Goal: Information Seeking & Learning: Learn about a topic

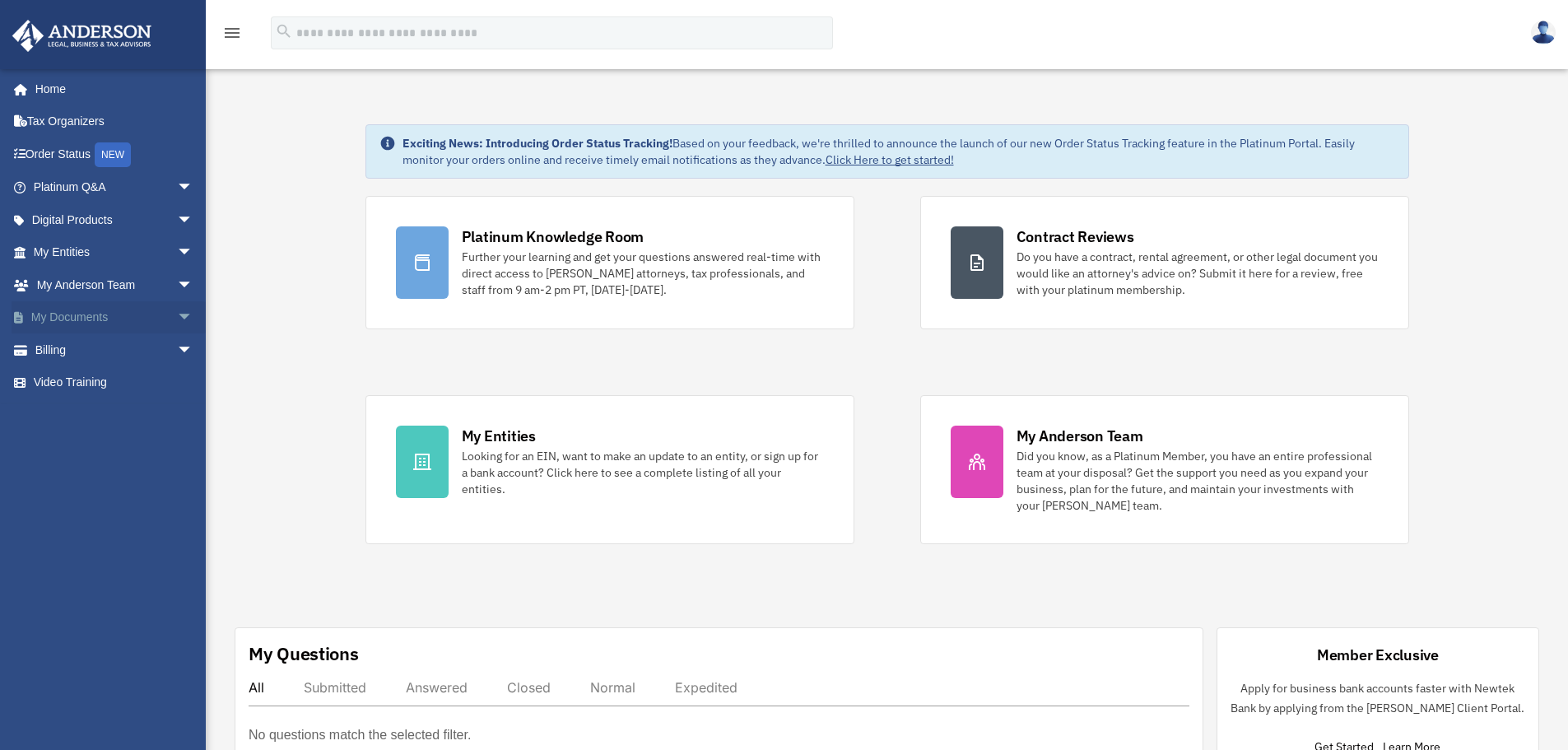
click at [179, 319] on span "arrow_drop_down" at bounding box center [194, 318] width 33 height 34
click at [69, 353] on link "Box" at bounding box center [121, 350] width 195 height 33
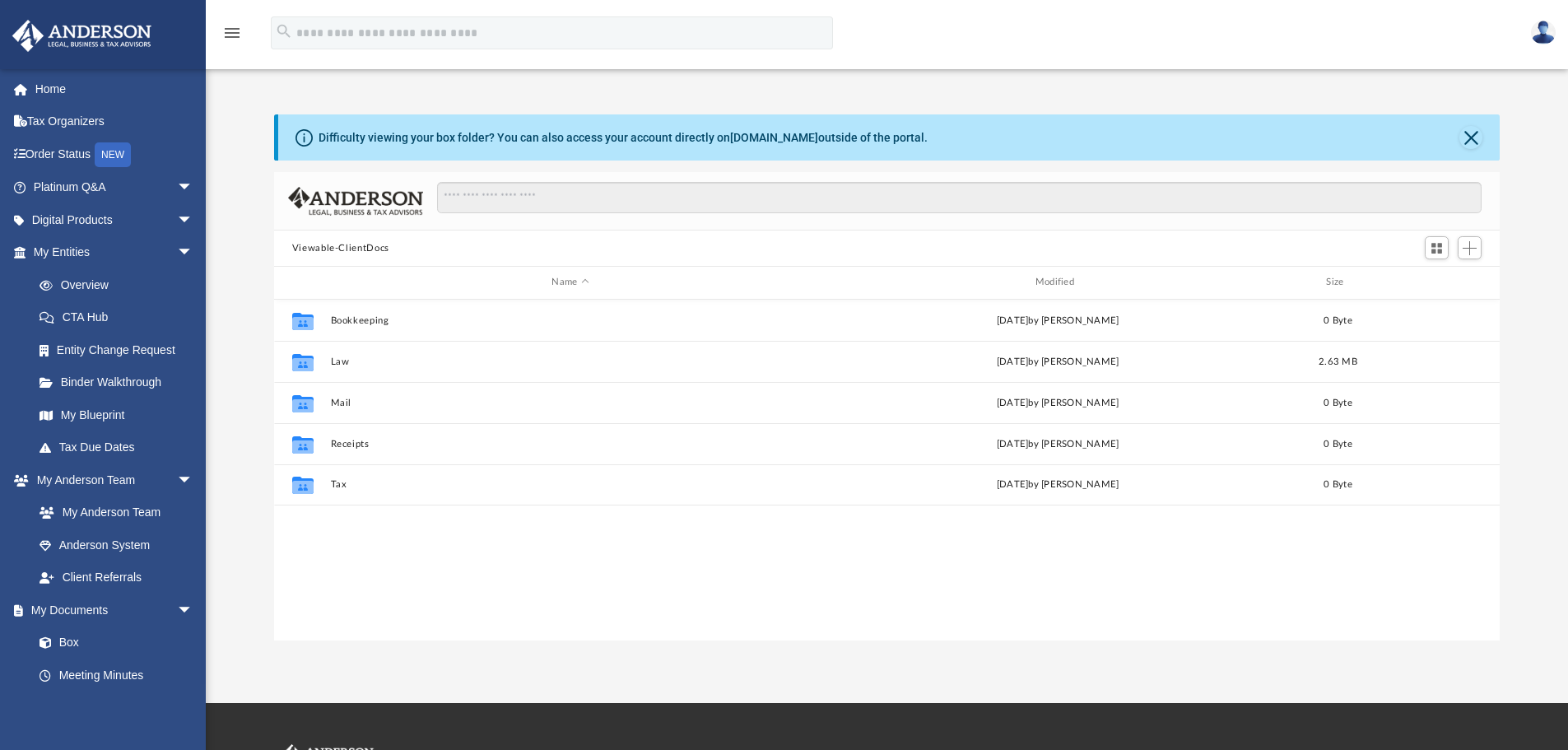
scroll to position [362, 1214]
click at [88, 632] on link "Box" at bounding box center [121, 643] width 195 height 33
click at [67, 78] on link "Home" at bounding box center [115, 89] width 207 height 33
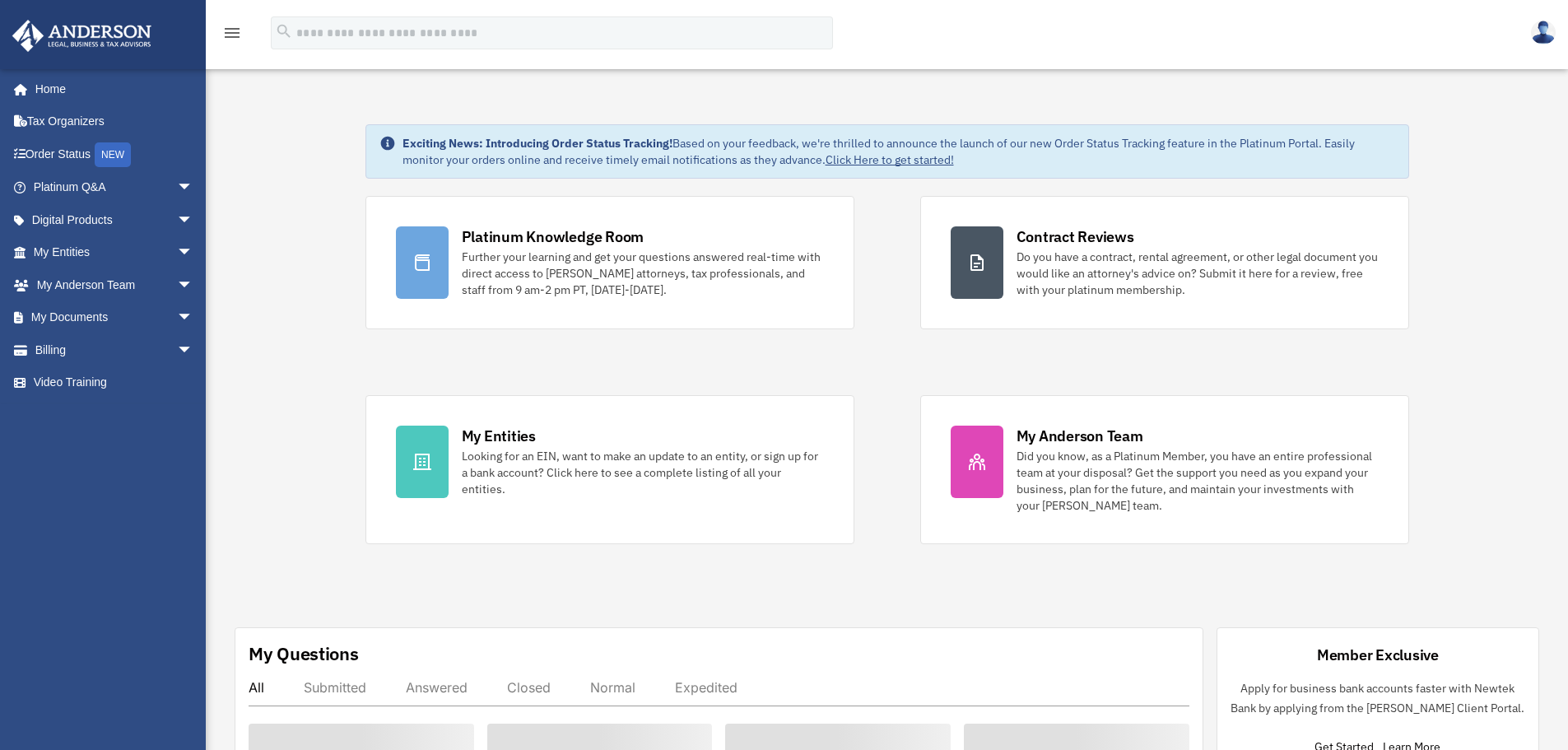
click at [40, 80] on link "Home" at bounding box center [110, 89] width 198 height 33
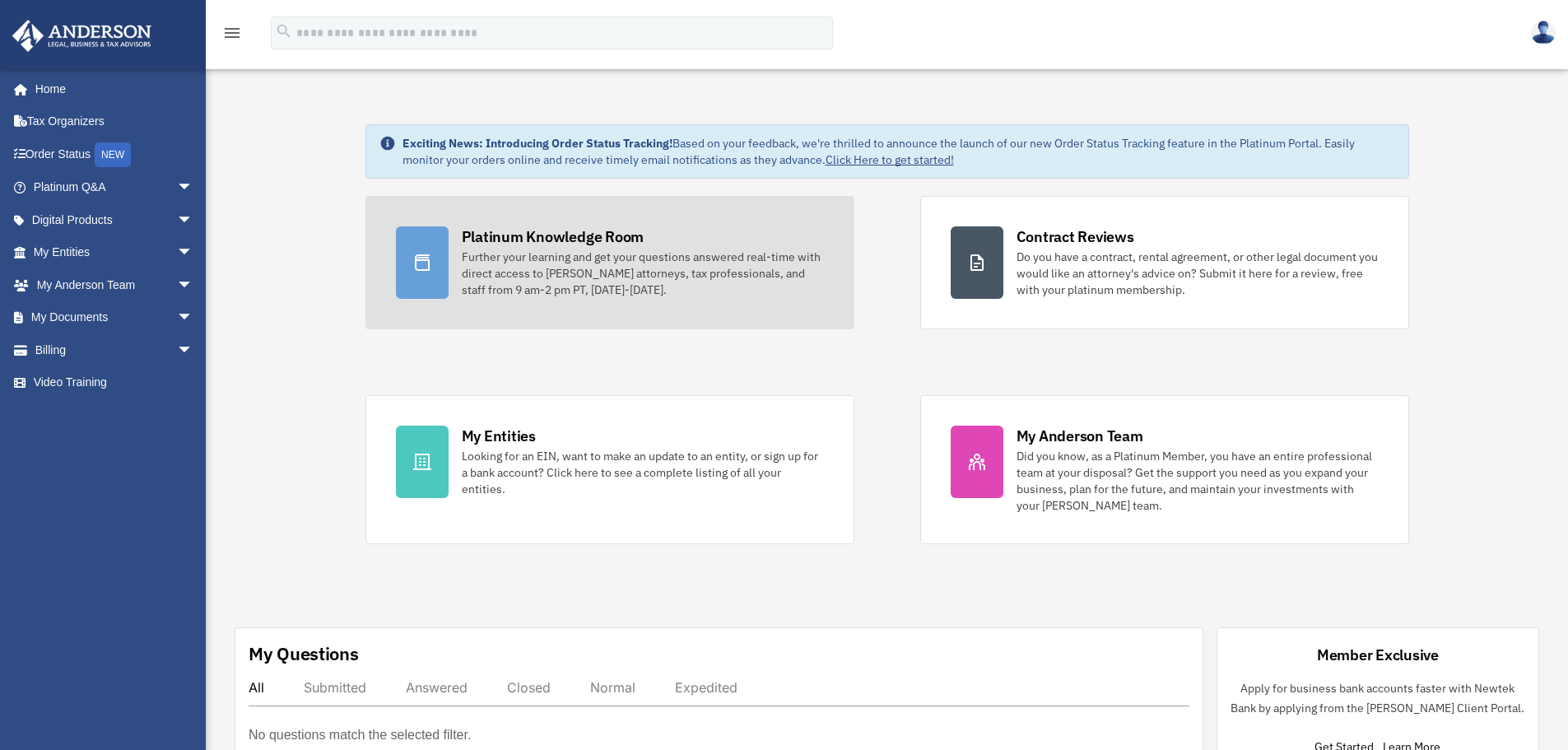
click at [544, 260] on div "Further your learning and get your questions answered real-time with direct acc…" at bounding box center [642, 273] width 362 height 49
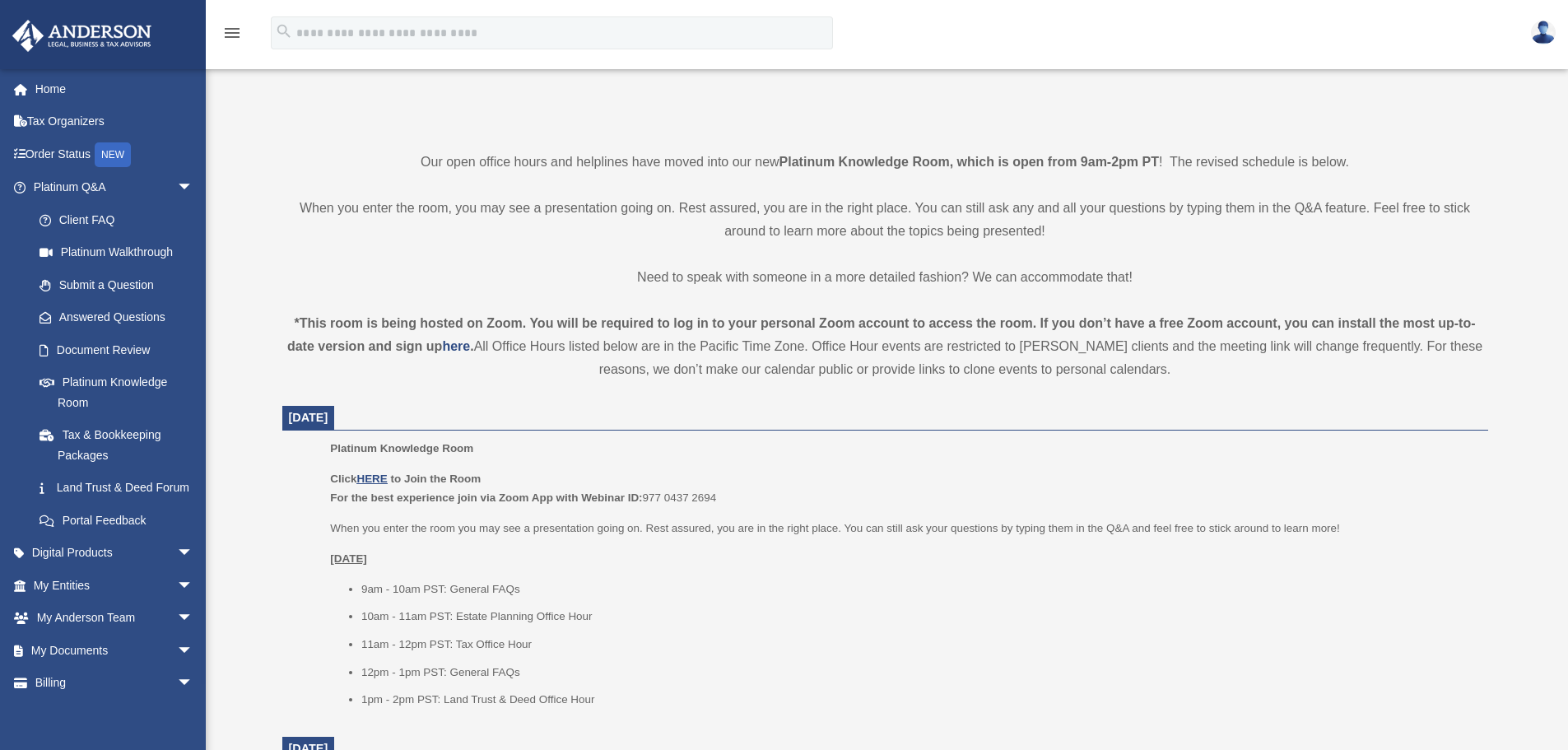
scroll to position [329, 0]
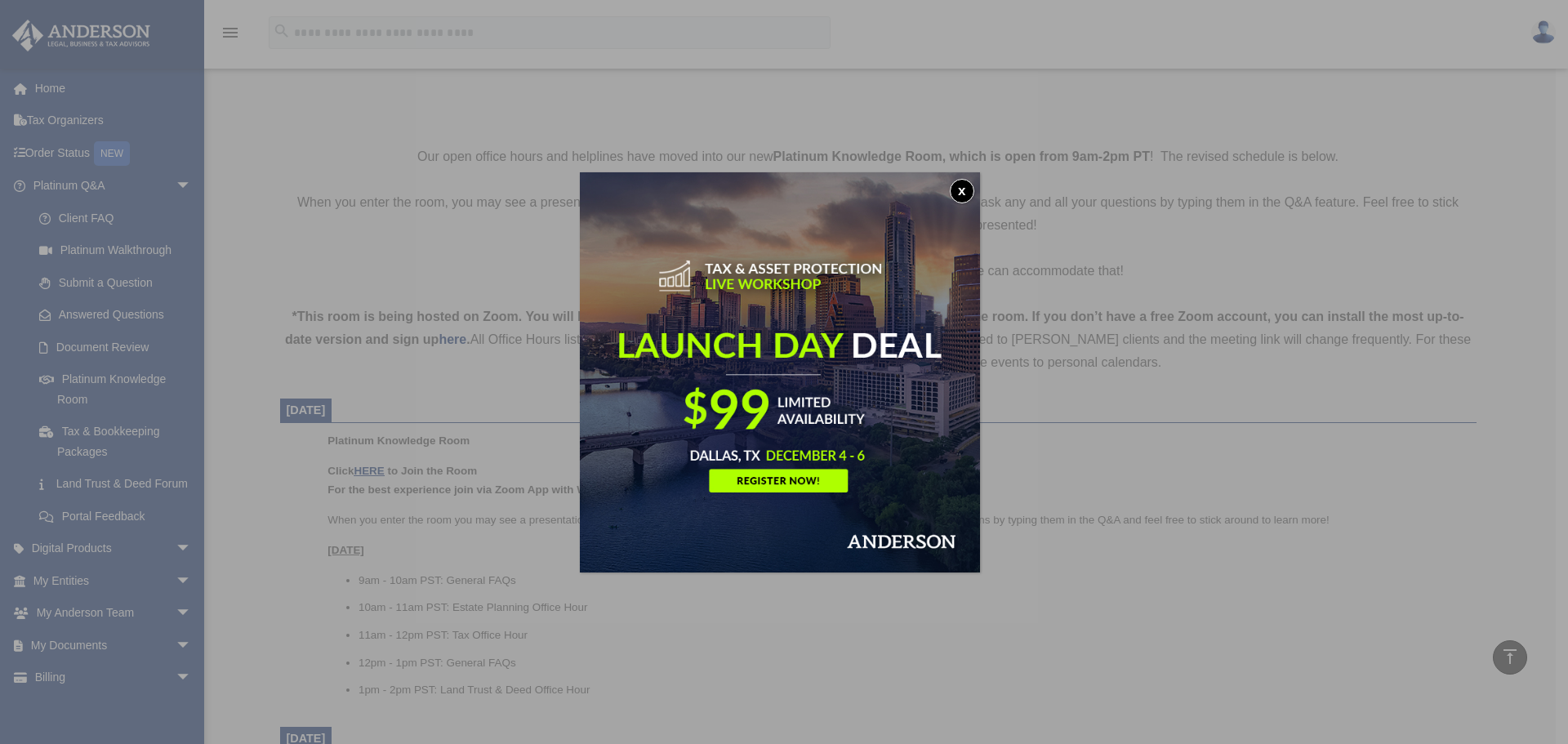
click at [955, 184] on button "x" at bounding box center [962, 191] width 24 height 24
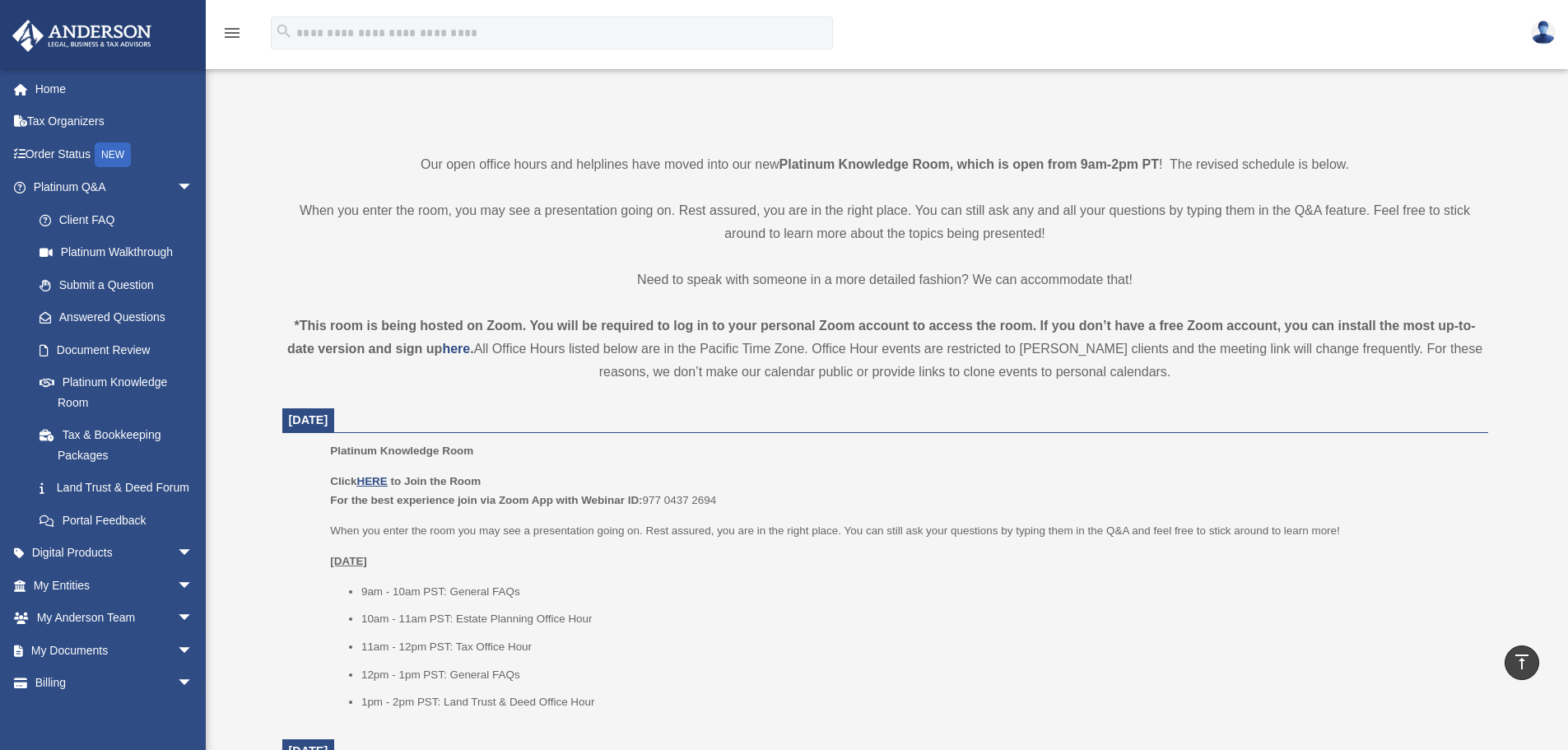
scroll to position [0, 0]
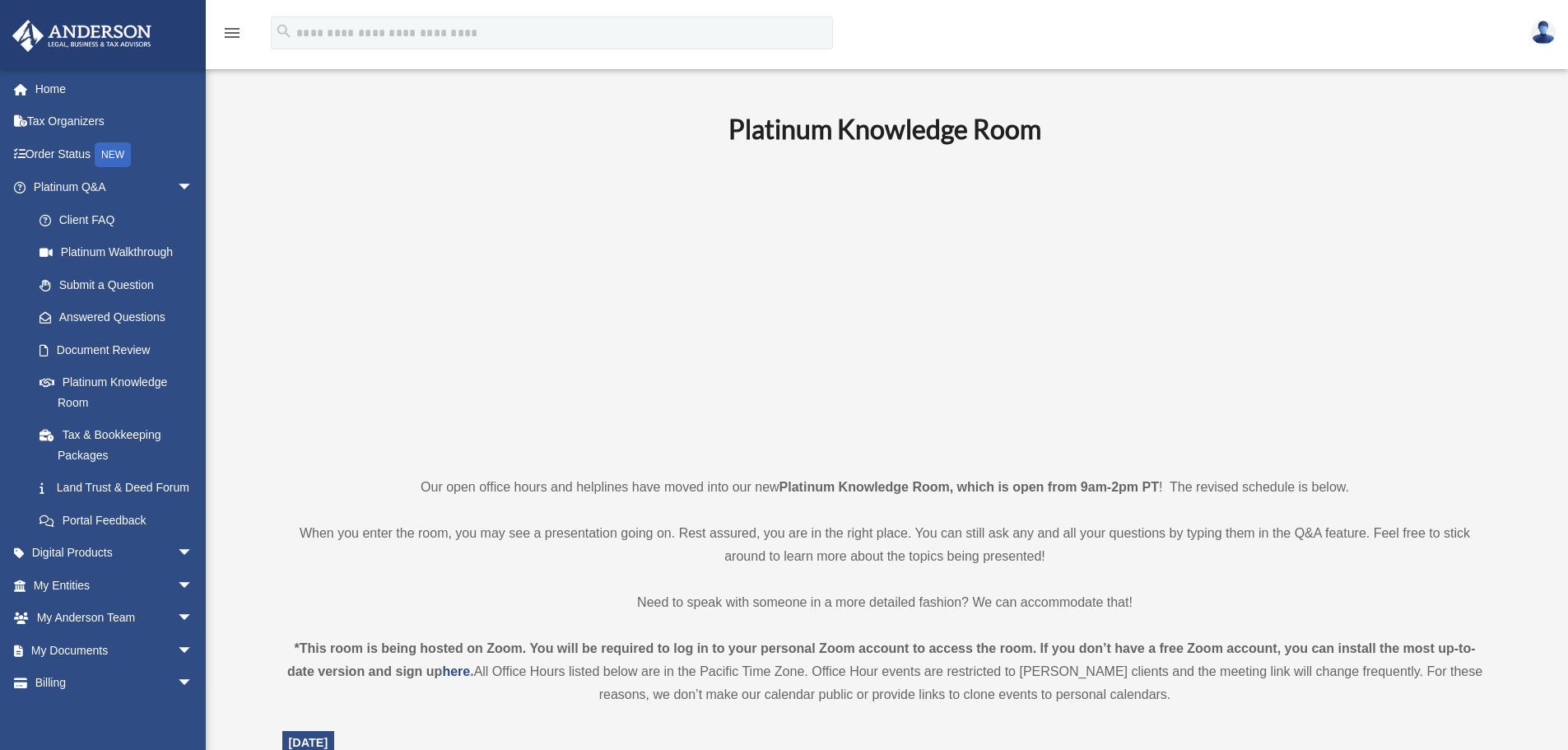
drag, startPoint x: 517, startPoint y: 317, endPoint x: 455, endPoint y: 246, distance: 94.3
click at [455, 246] on p at bounding box center [885, 309] width 1206 height 286
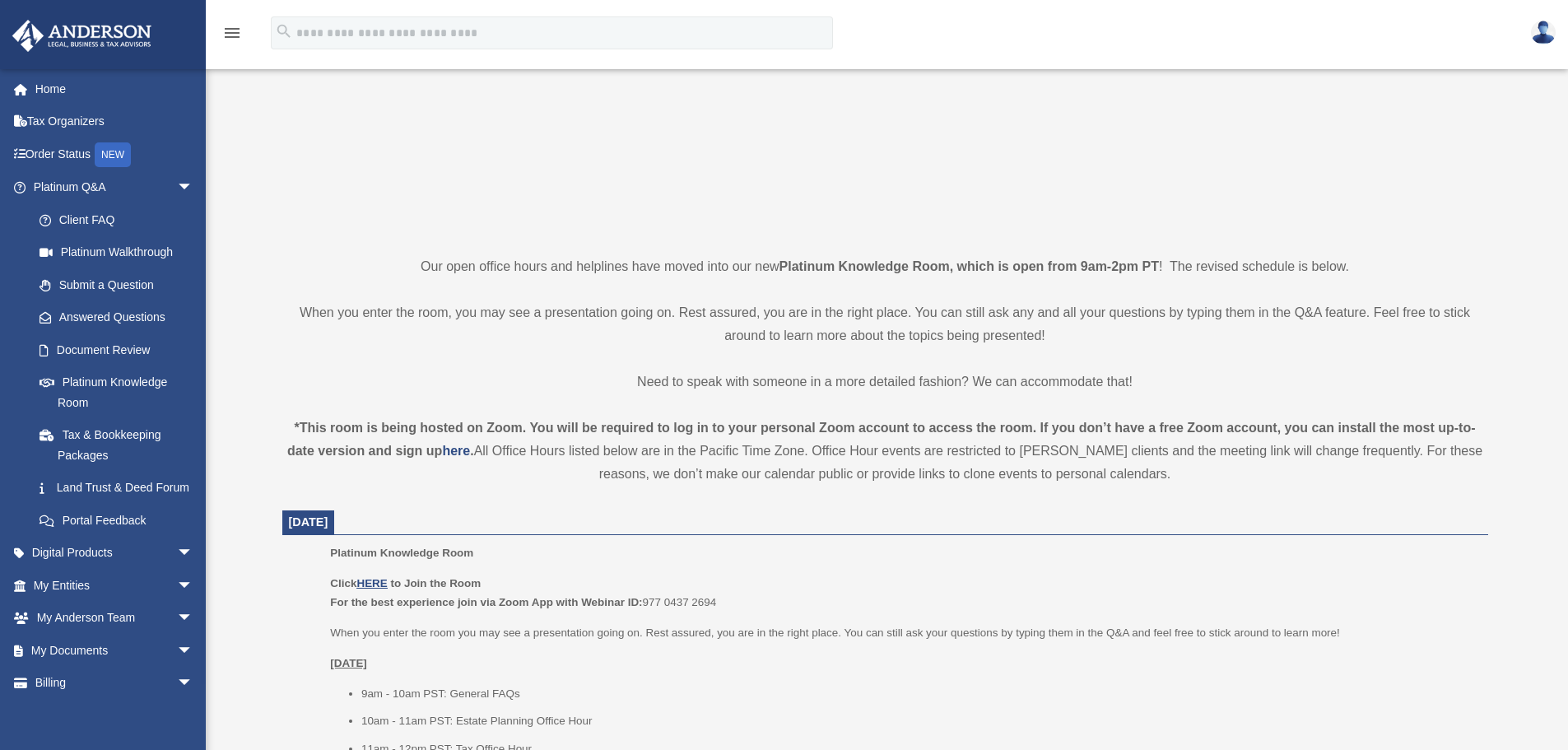
scroll to position [247, 0]
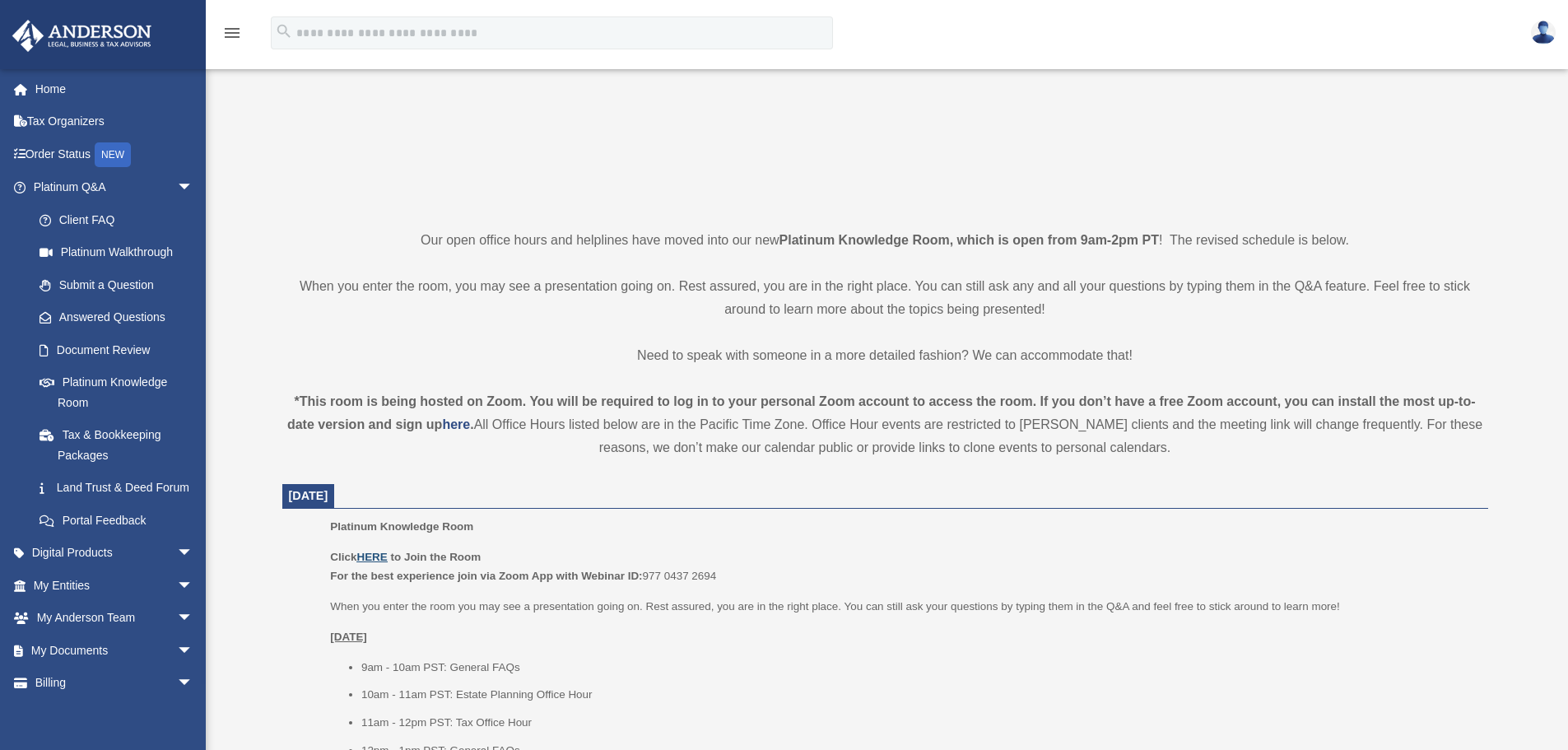
click at [372, 554] on u "HERE" at bounding box center [372, 556] width 30 height 12
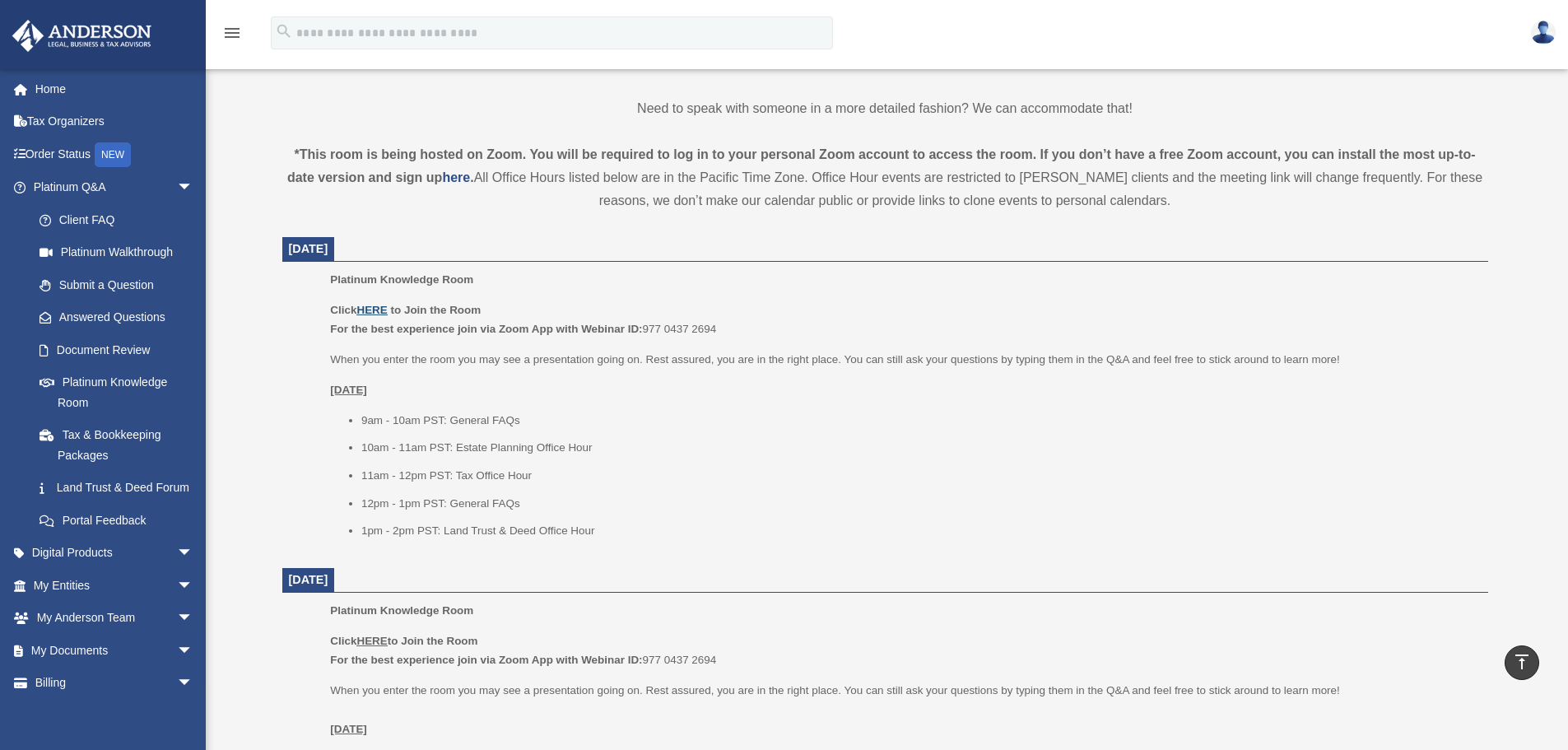
scroll to position [0, 0]
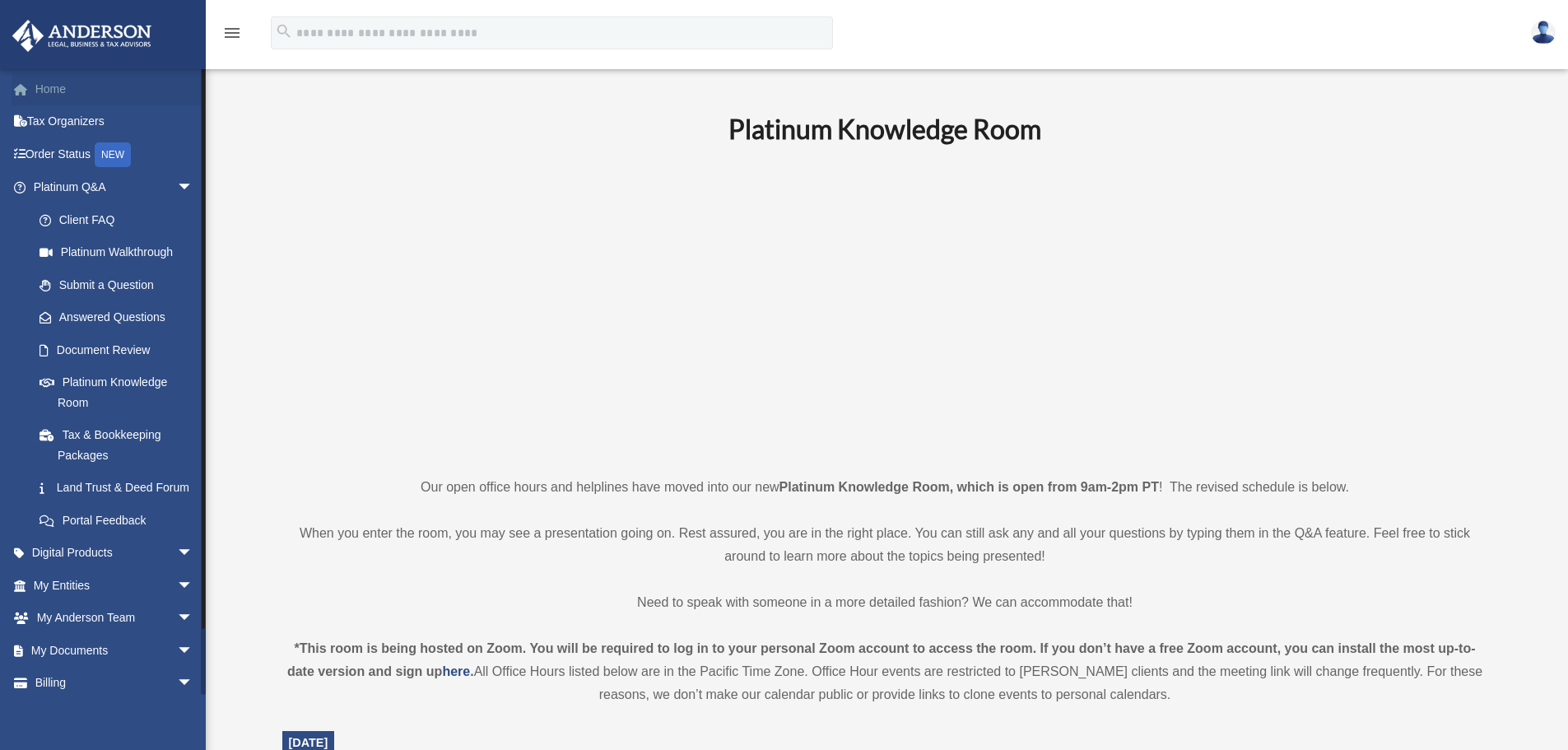
click at [49, 89] on link "Home" at bounding box center [115, 89] width 207 height 33
click at [36, 89] on link "Home" at bounding box center [115, 89] width 207 height 33
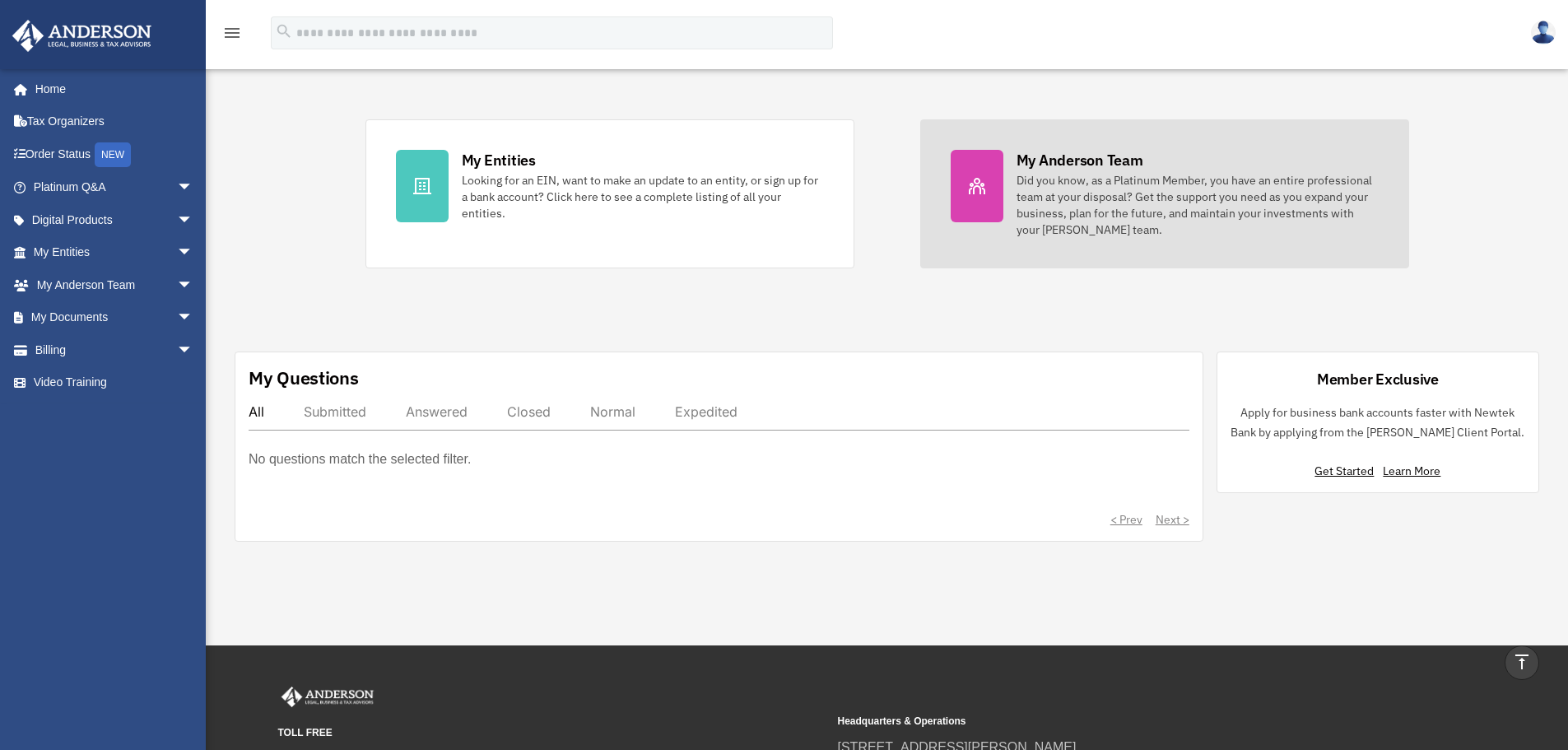
scroll to position [247, 0]
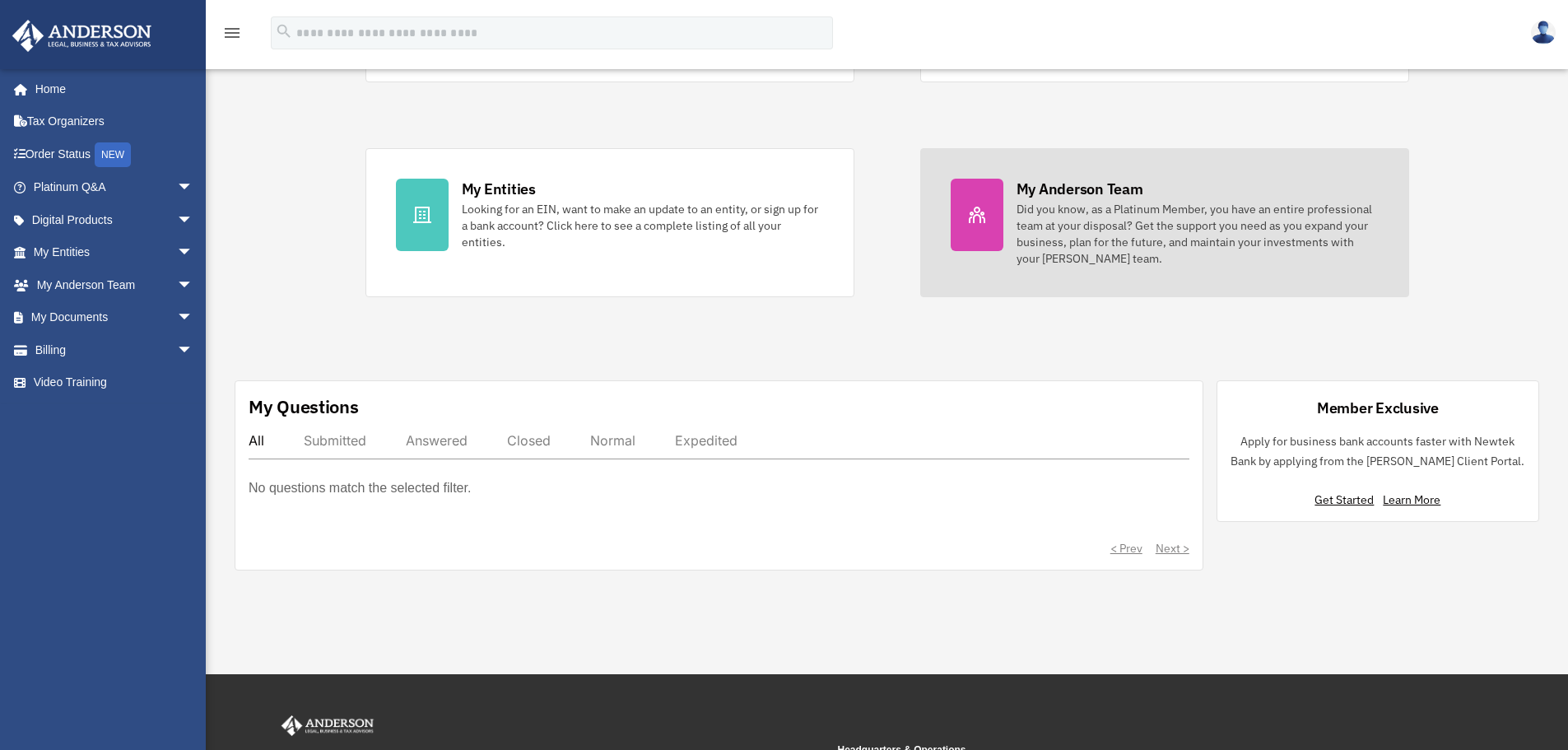
click at [1099, 184] on div "My Anderson Team" at bounding box center [1080, 189] width 127 height 21
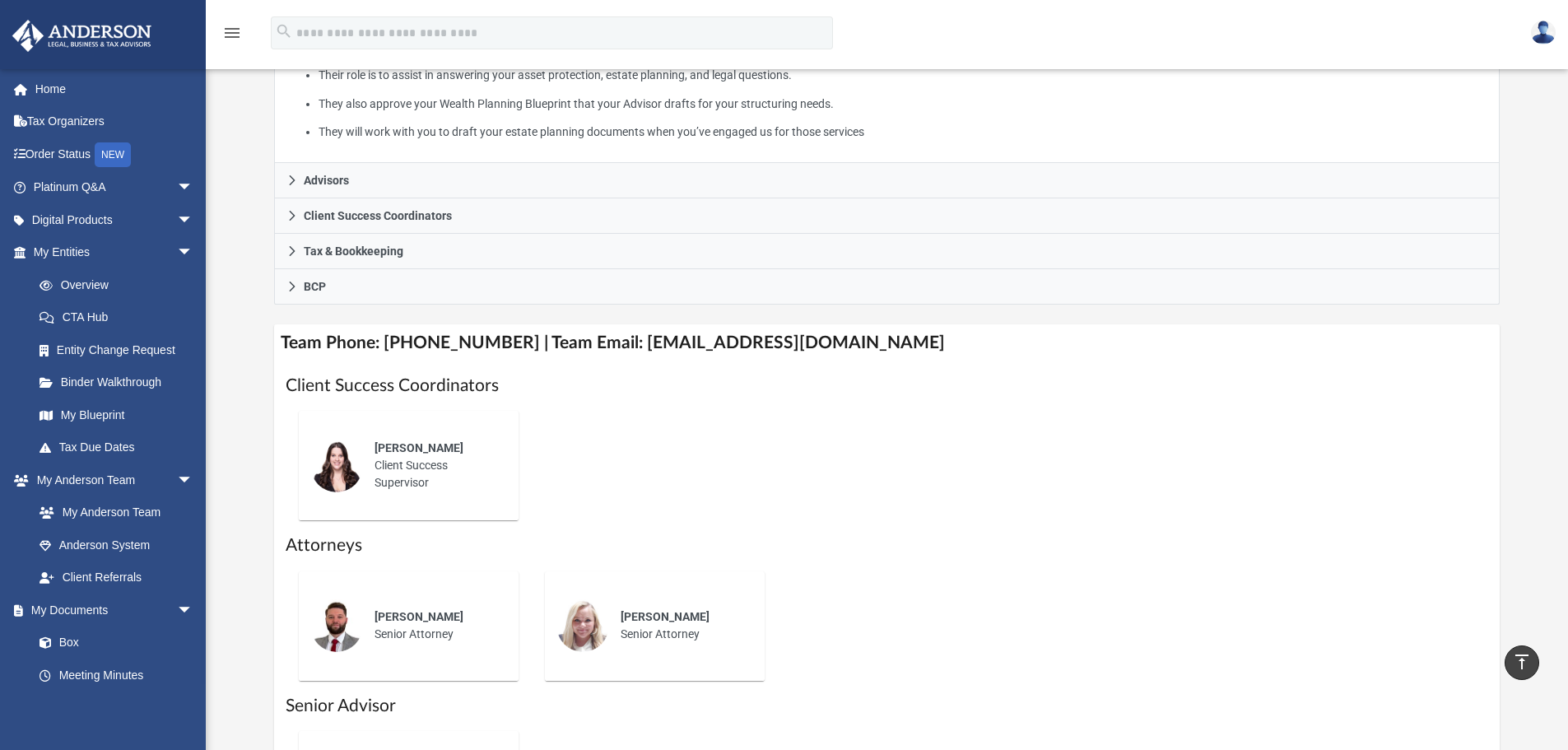
scroll to position [329, 0]
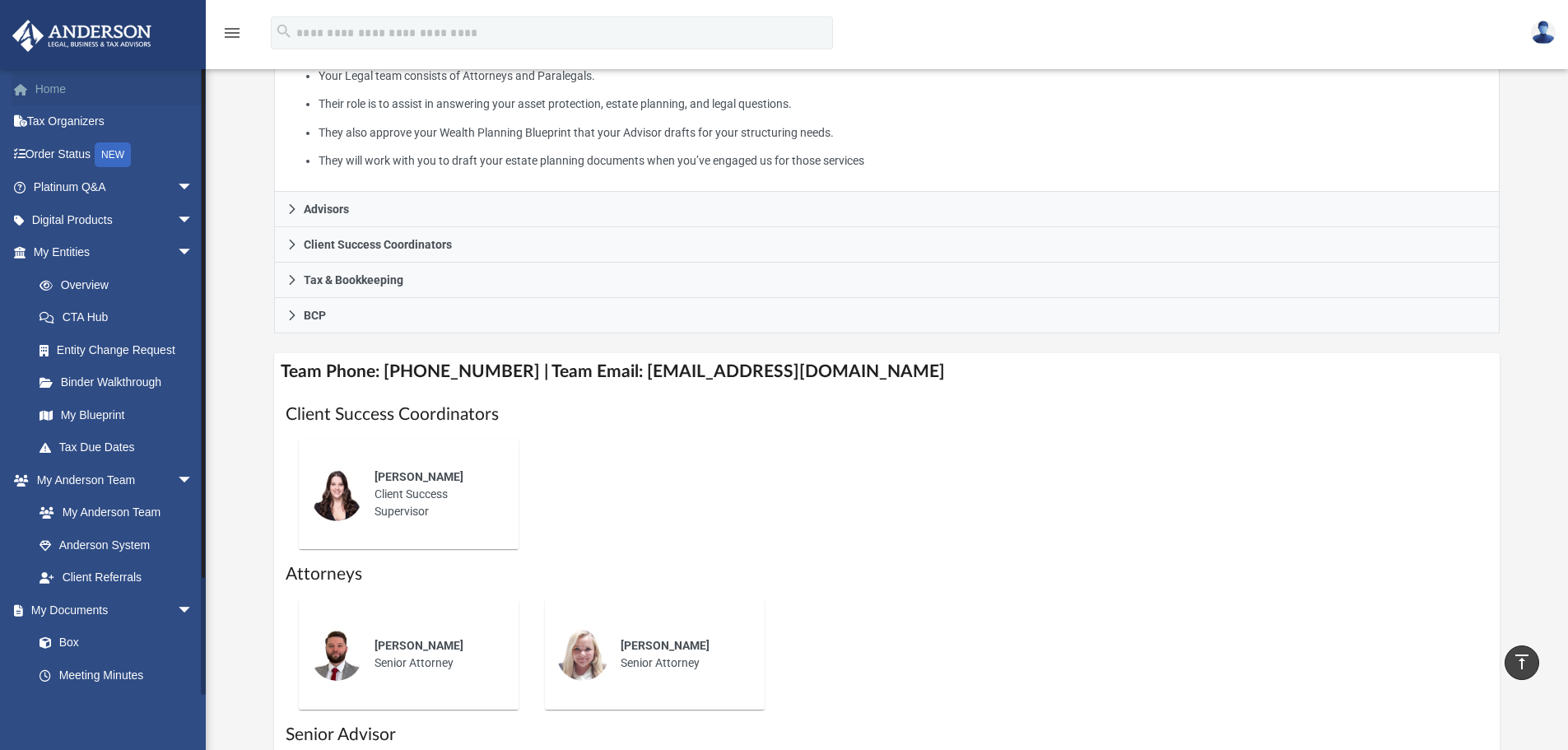
click at [67, 86] on link "Home" at bounding box center [115, 89] width 207 height 33
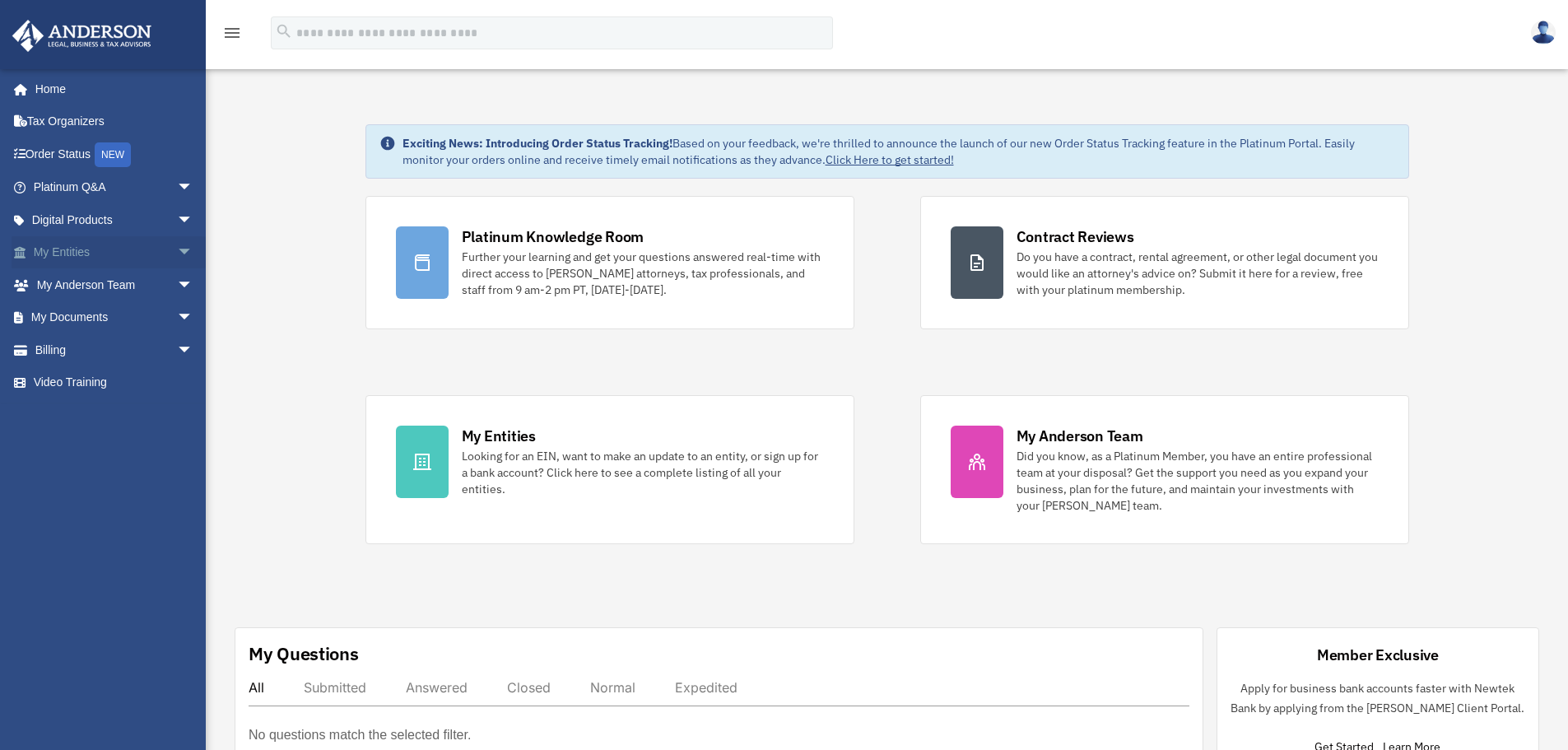
click at [73, 244] on link "My Entities arrow_drop_down" at bounding box center [115, 253] width 207 height 33
click at [177, 247] on span "arrow_drop_down" at bounding box center [194, 253] width 33 height 34
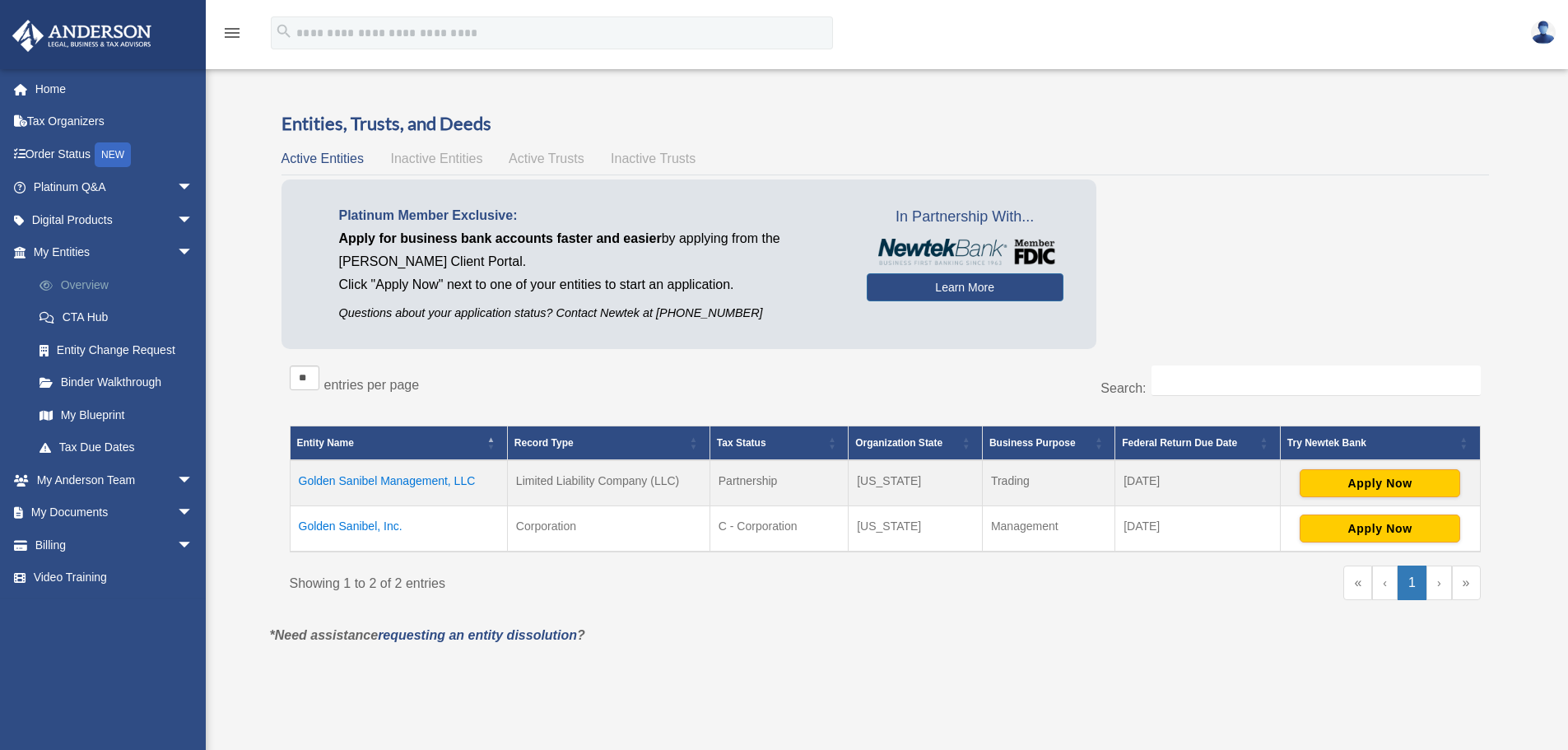
click at [108, 280] on link "Overview" at bounding box center [121, 285] width 195 height 33
click at [74, 190] on link "Platinum Q&A arrow_drop_down" at bounding box center [115, 188] width 207 height 33
click at [177, 190] on span "arrow_drop_down" at bounding box center [194, 188] width 33 height 34
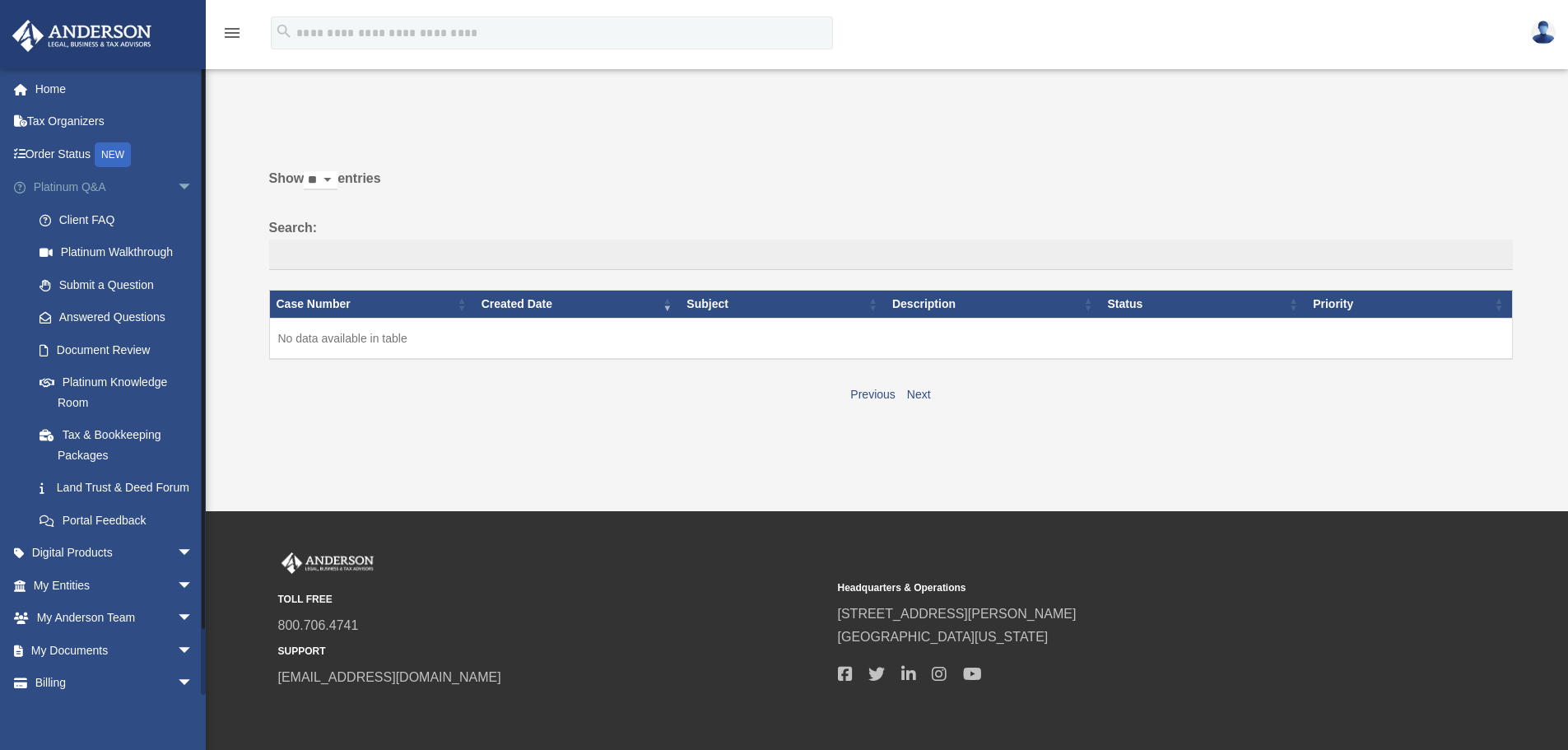
click at [56, 183] on link "Platinum Q&A arrow_drop_down" at bounding box center [115, 188] width 207 height 33
click at [177, 183] on span "arrow_drop_down" at bounding box center [194, 188] width 33 height 34
click at [177, 181] on span "arrow_drop_down" at bounding box center [194, 188] width 33 height 34
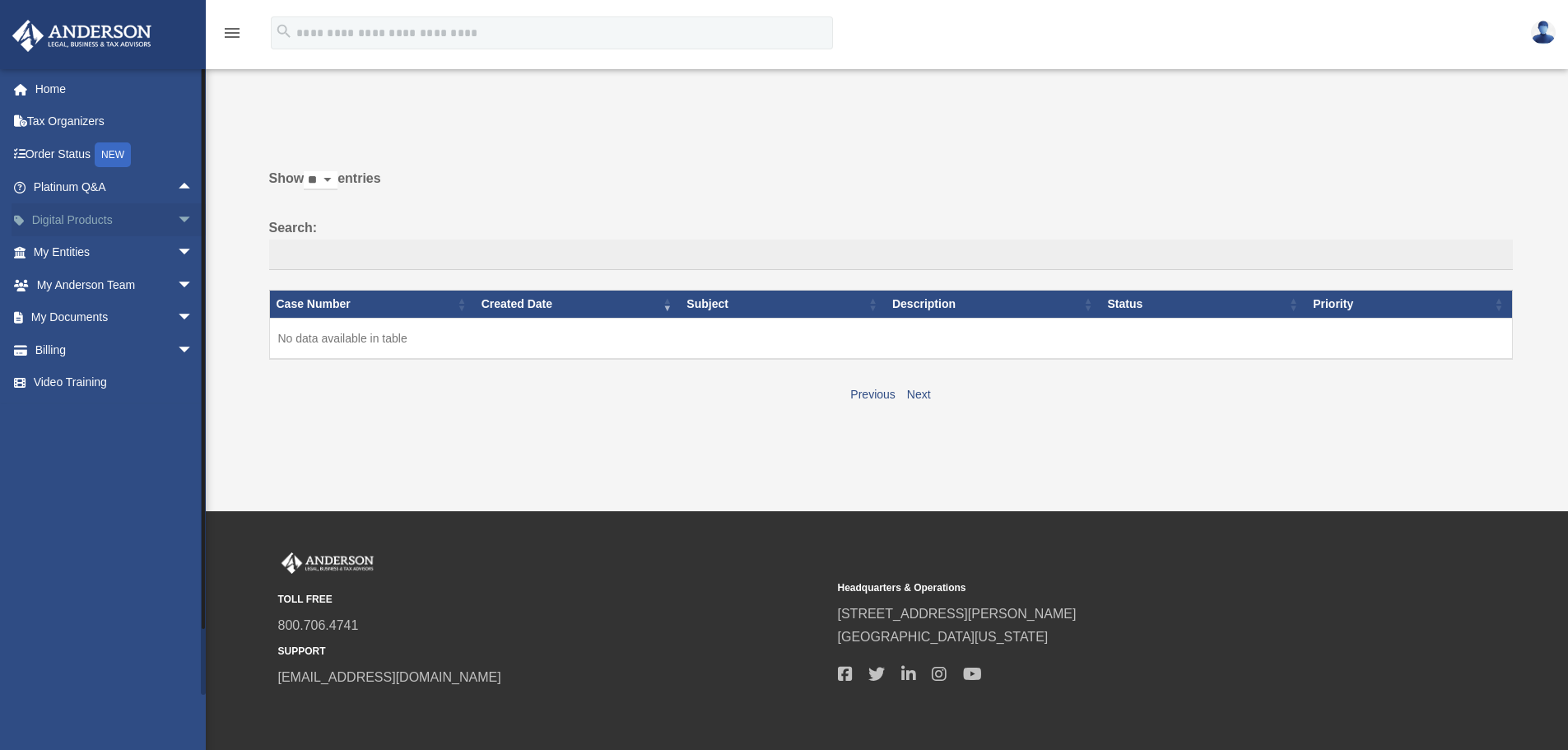
click at [102, 224] on link "Digital Products arrow_drop_down" at bounding box center [115, 220] width 207 height 33
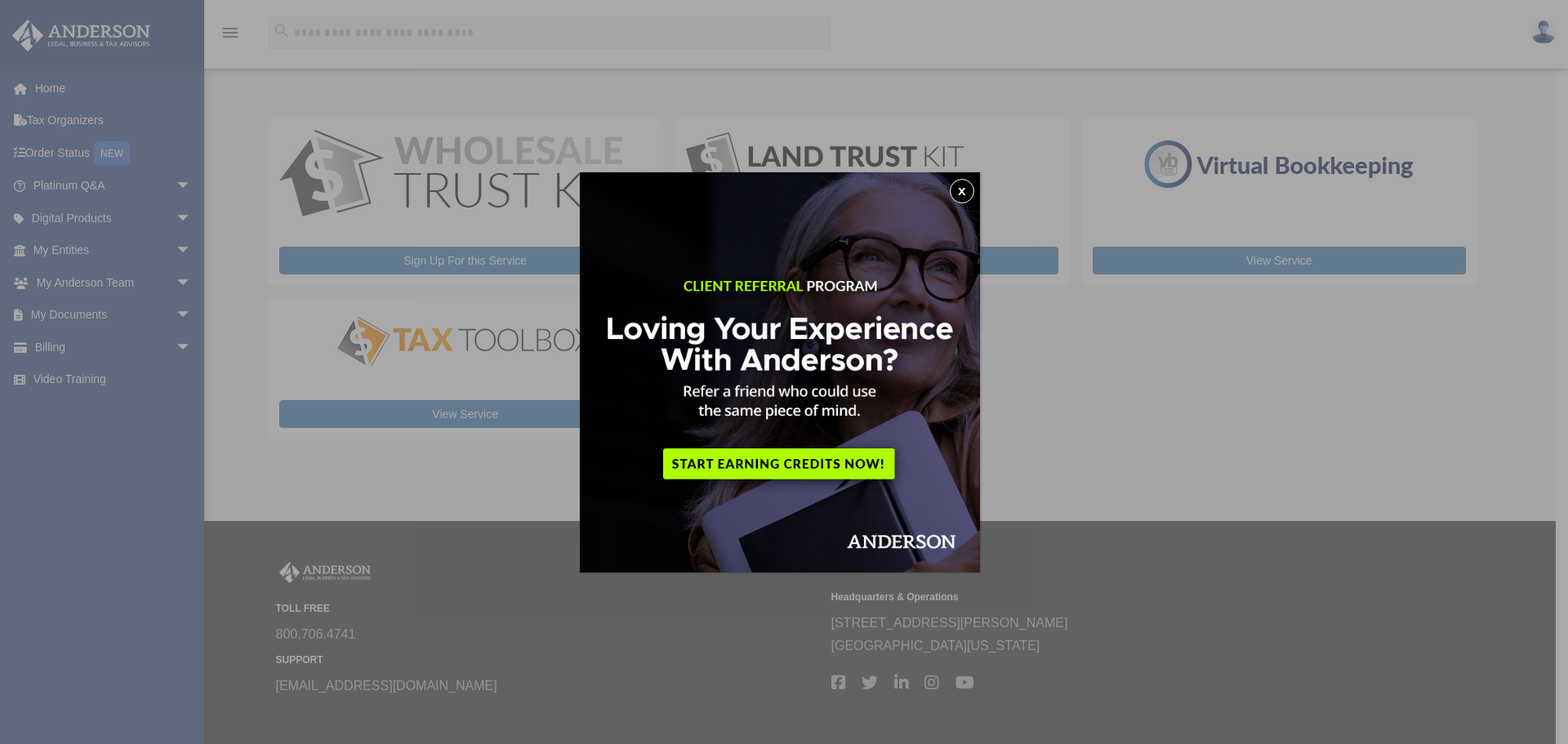
click at [974, 193] on button "x" at bounding box center [962, 191] width 24 height 24
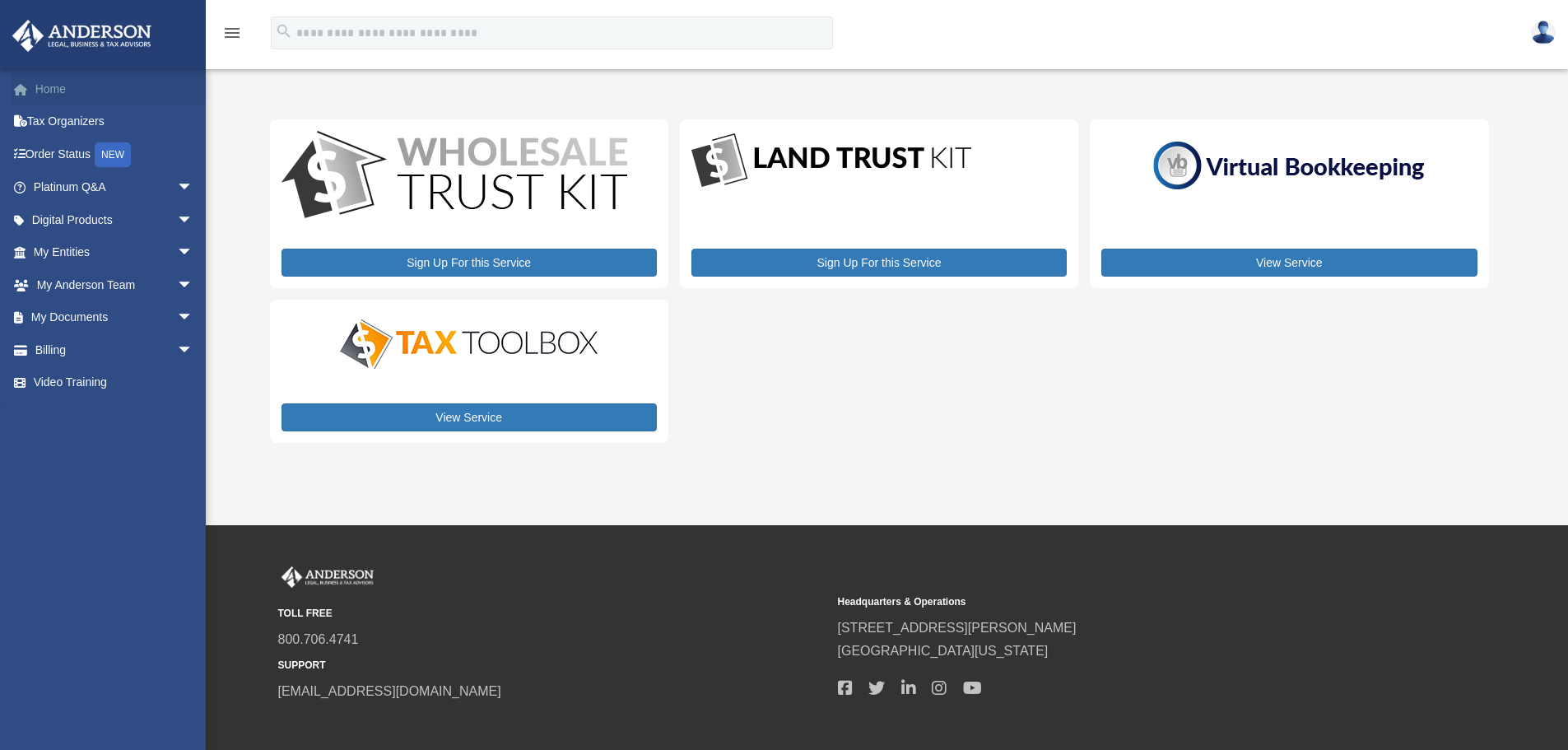
click at [47, 95] on link "Home" at bounding box center [115, 89] width 207 height 33
click at [53, 92] on link "Home" at bounding box center [115, 89] width 207 height 33
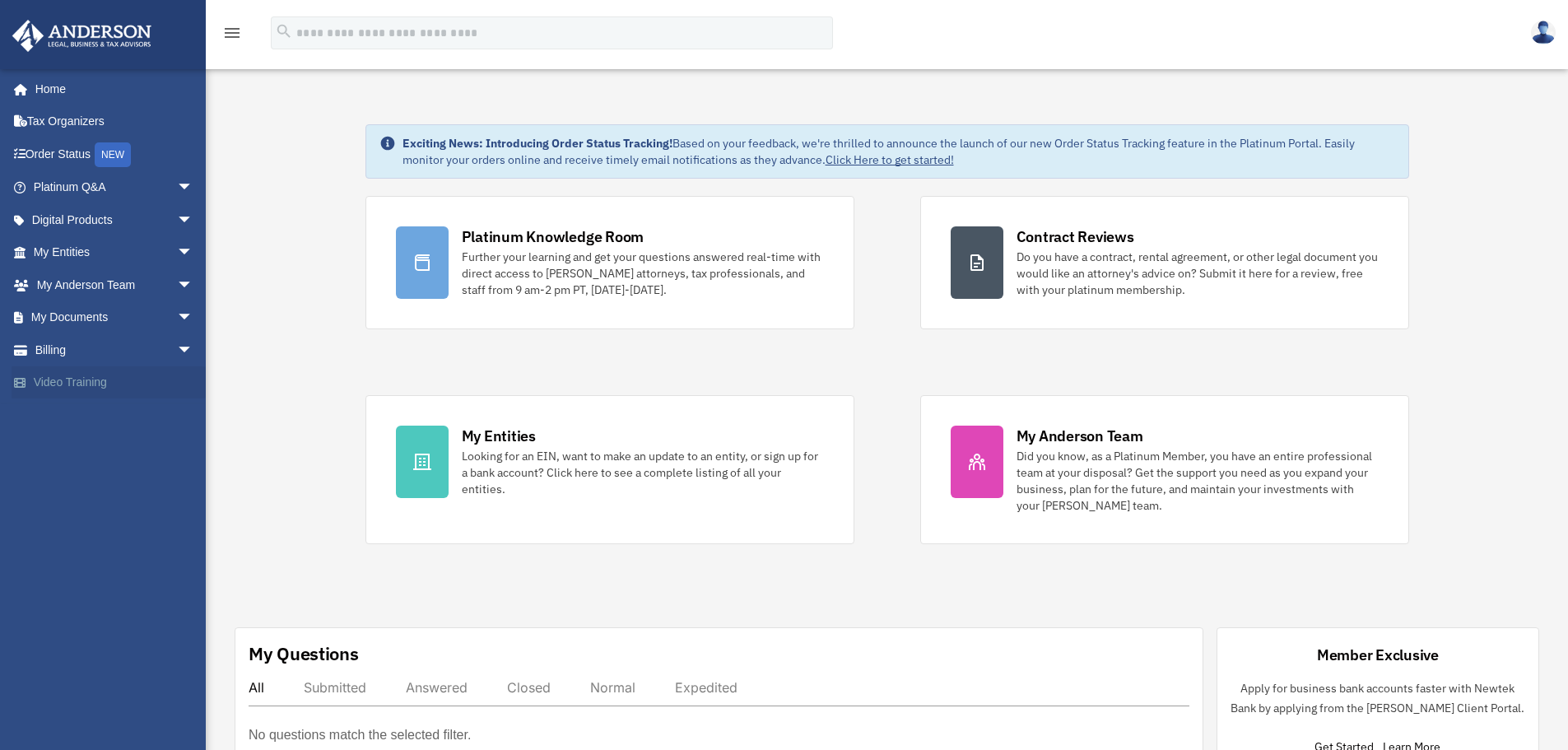
click at [101, 383] on link "Video Training" at bounding box center [115, 383] width 207 height 33
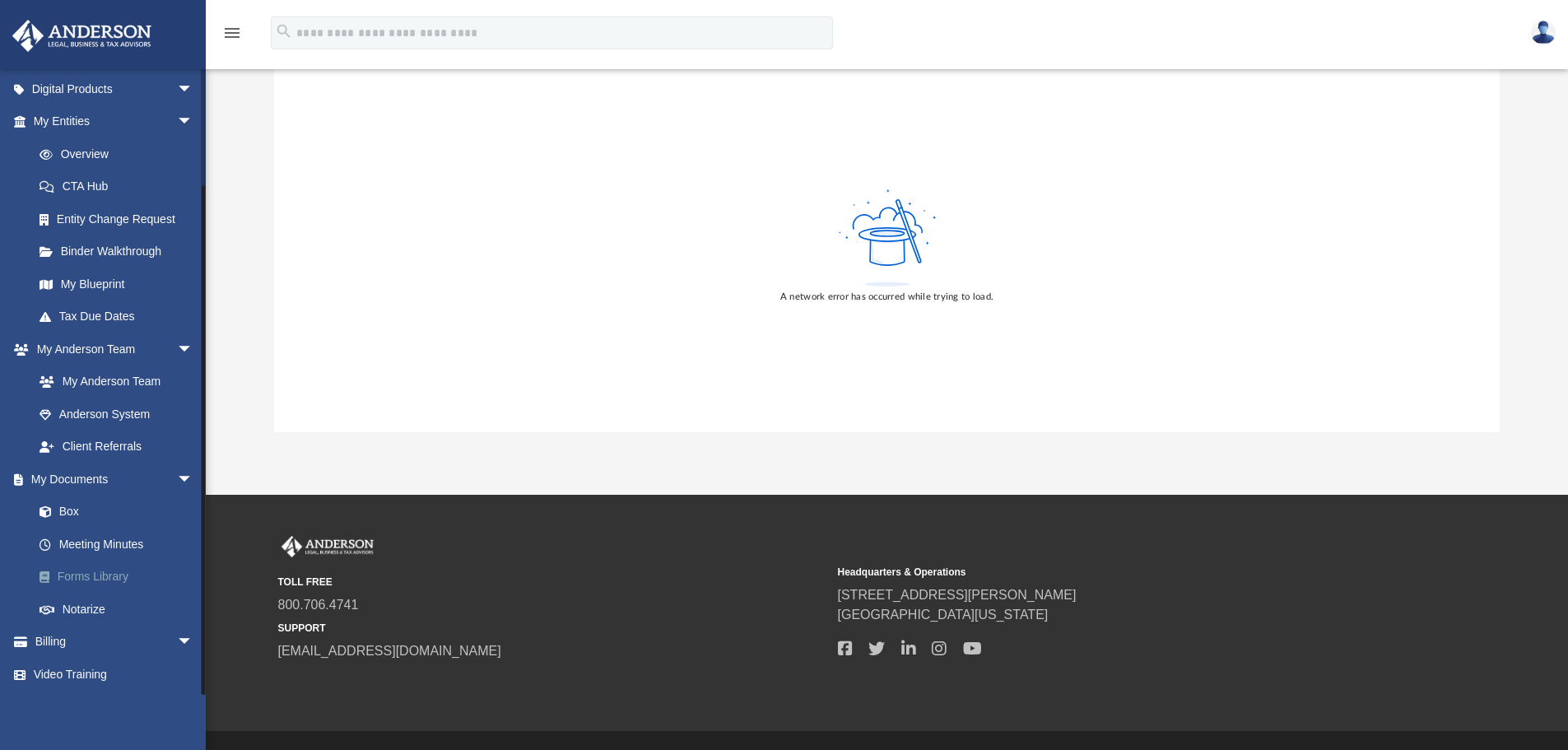
scroll to position [165, 0]
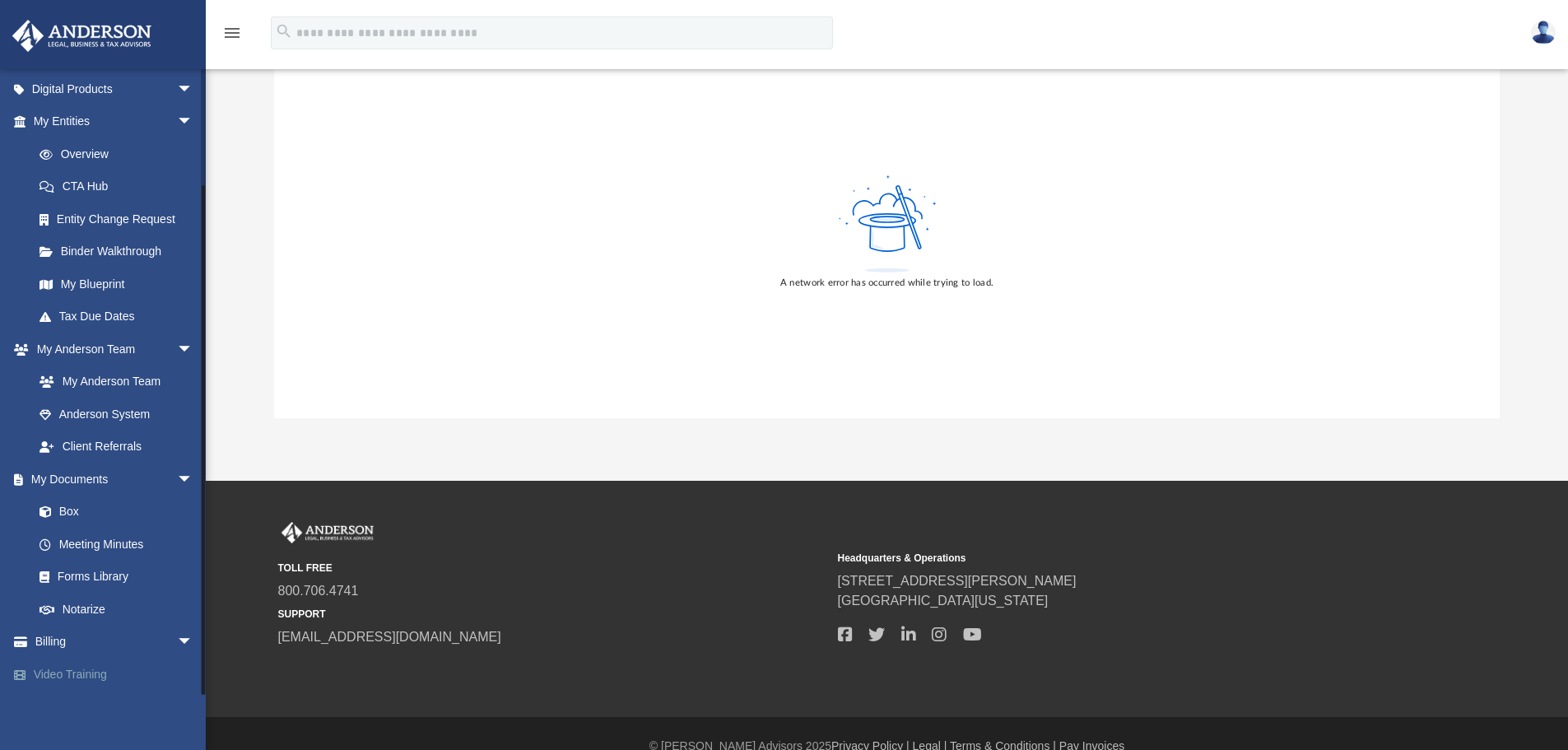
click at [92, 664] on link "Video Training" at bounding box center [115, 674] width 207 height 33
click at [65, 664] on link "Video Training" at bounding box center [115, 674] width 207 height 33
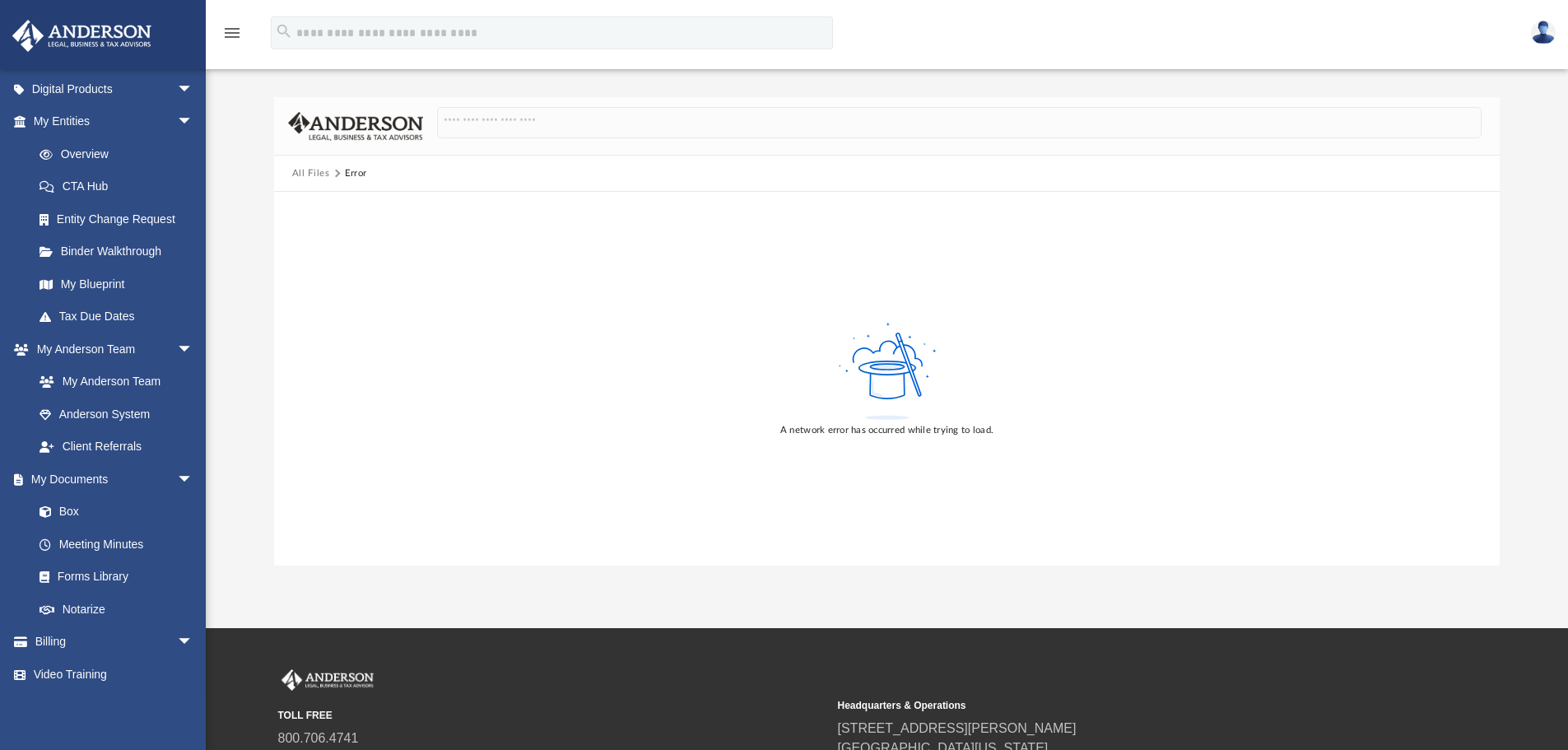
scroll to position [0, 0]
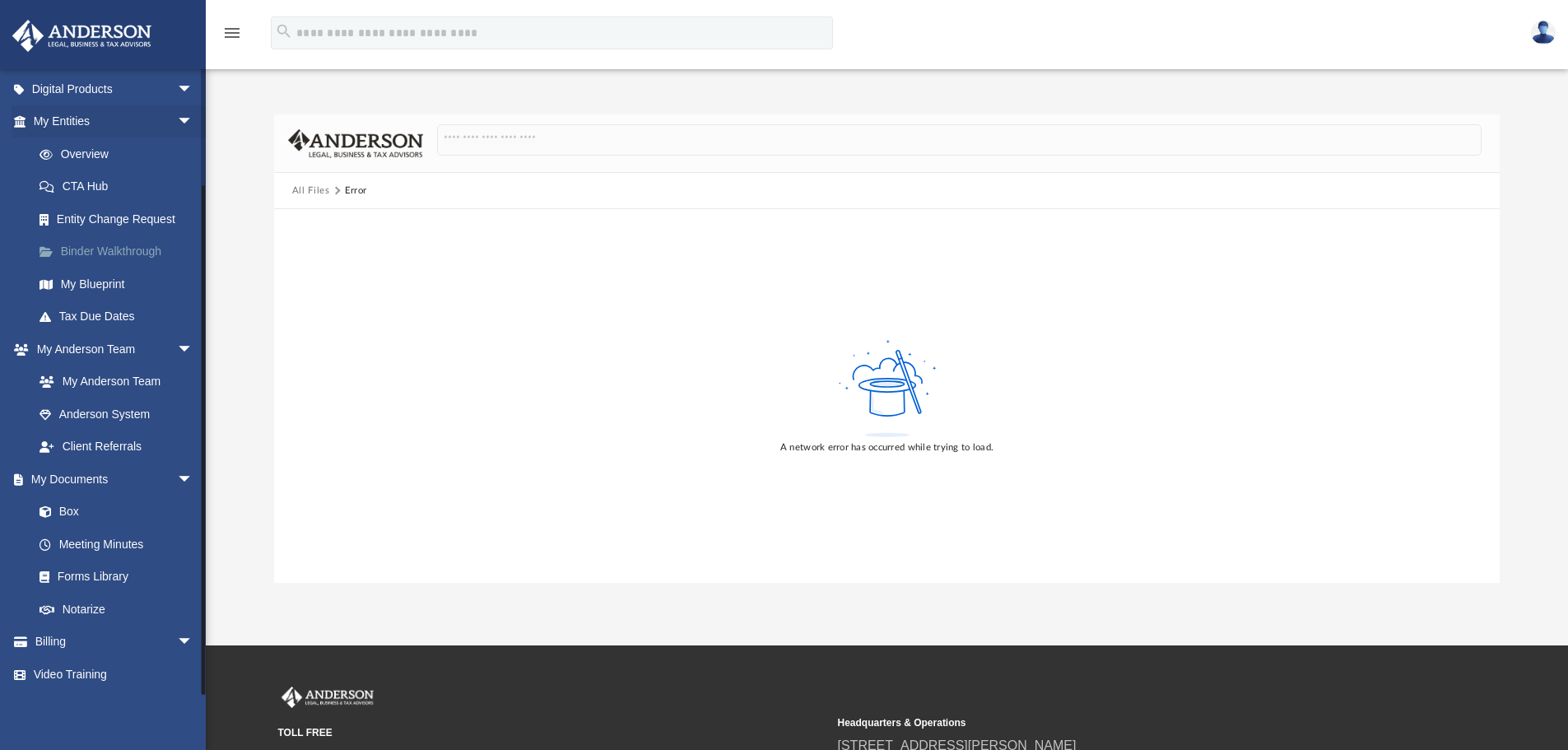
click at [134, 249] on link "Binder Walkthrough" at bounding box center [121, 252] width 195 height 33
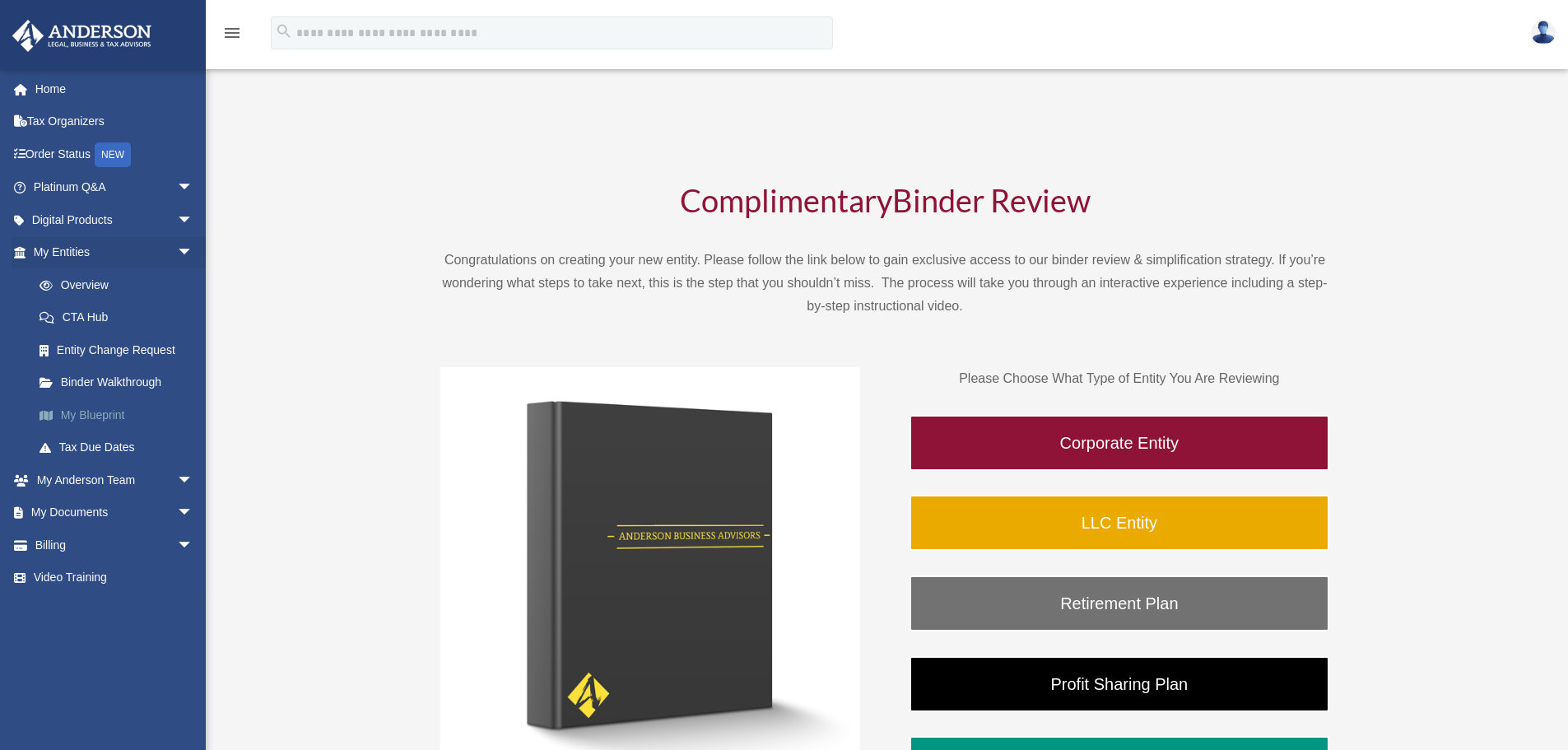
click at [115, 418] on link "My Blueprint" at bounding box center [121, 415] width 195 height 33
